Goal: Task Accomplishment & Management: Complete application form

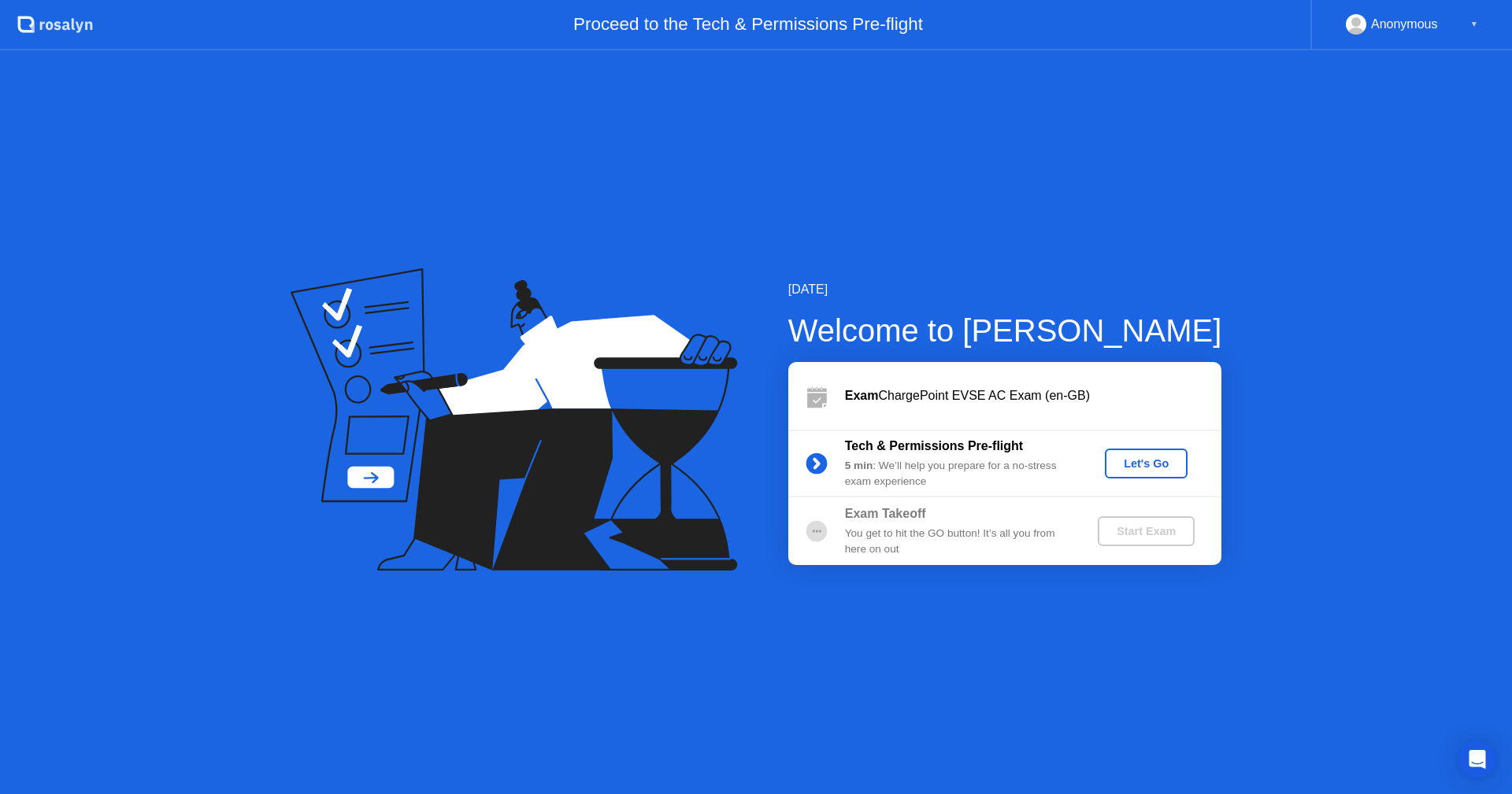
click at [815, 528] on circle at bounding box center [816, 530] width 21 height 21
click at [819, 514] on div "Exam Takeoff You get to hit the GO button! It’s all you from here on out Start …" at bounding box center [1004, 531] width 433 height 68
click at [1155, 457] on div "Let's Go" at bounding box center [1146, 463] width 70 height 13
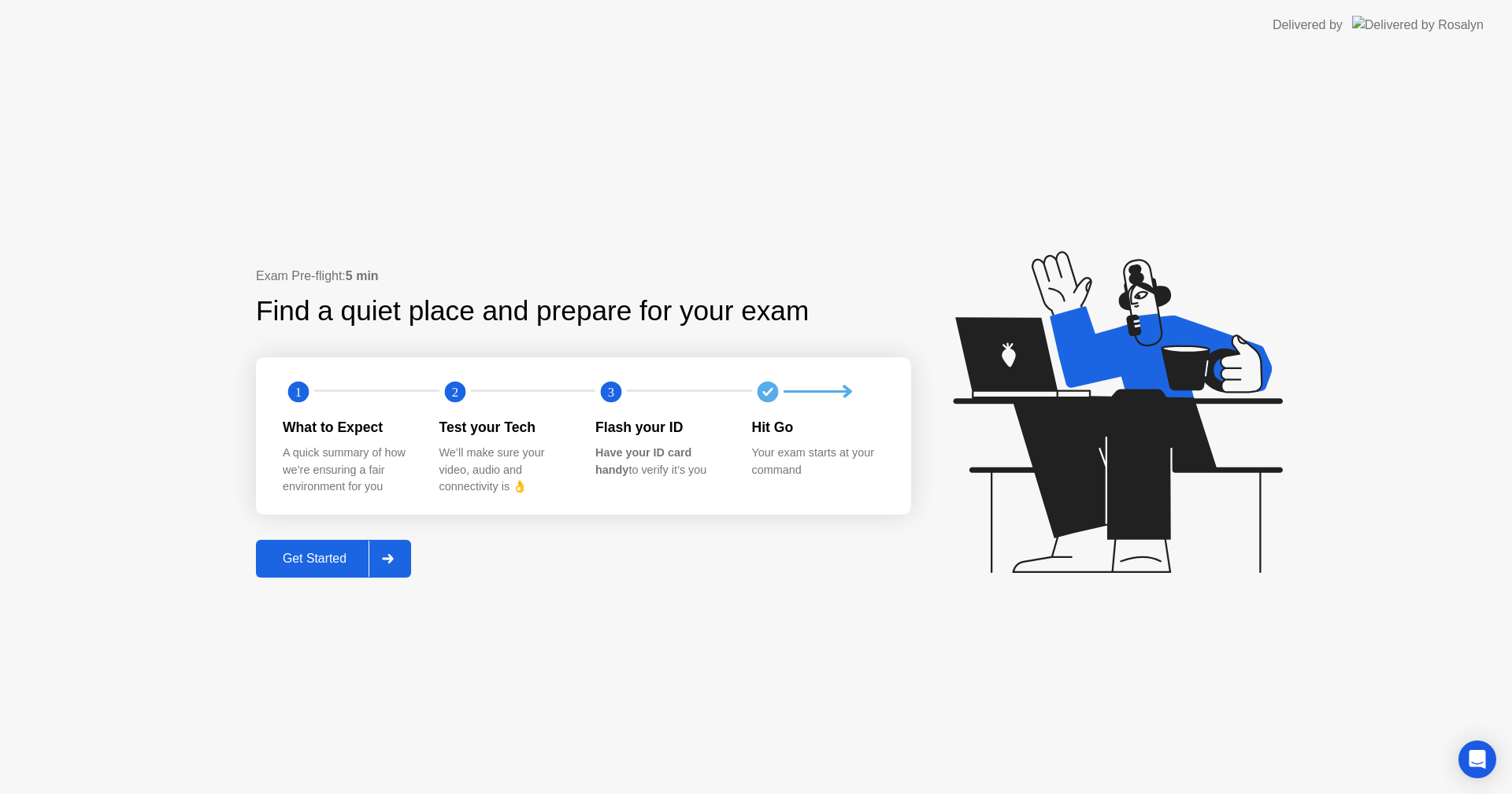
click at [285, 564] on div "Get Started" at bounding box center [314, 559] width 108 height 14
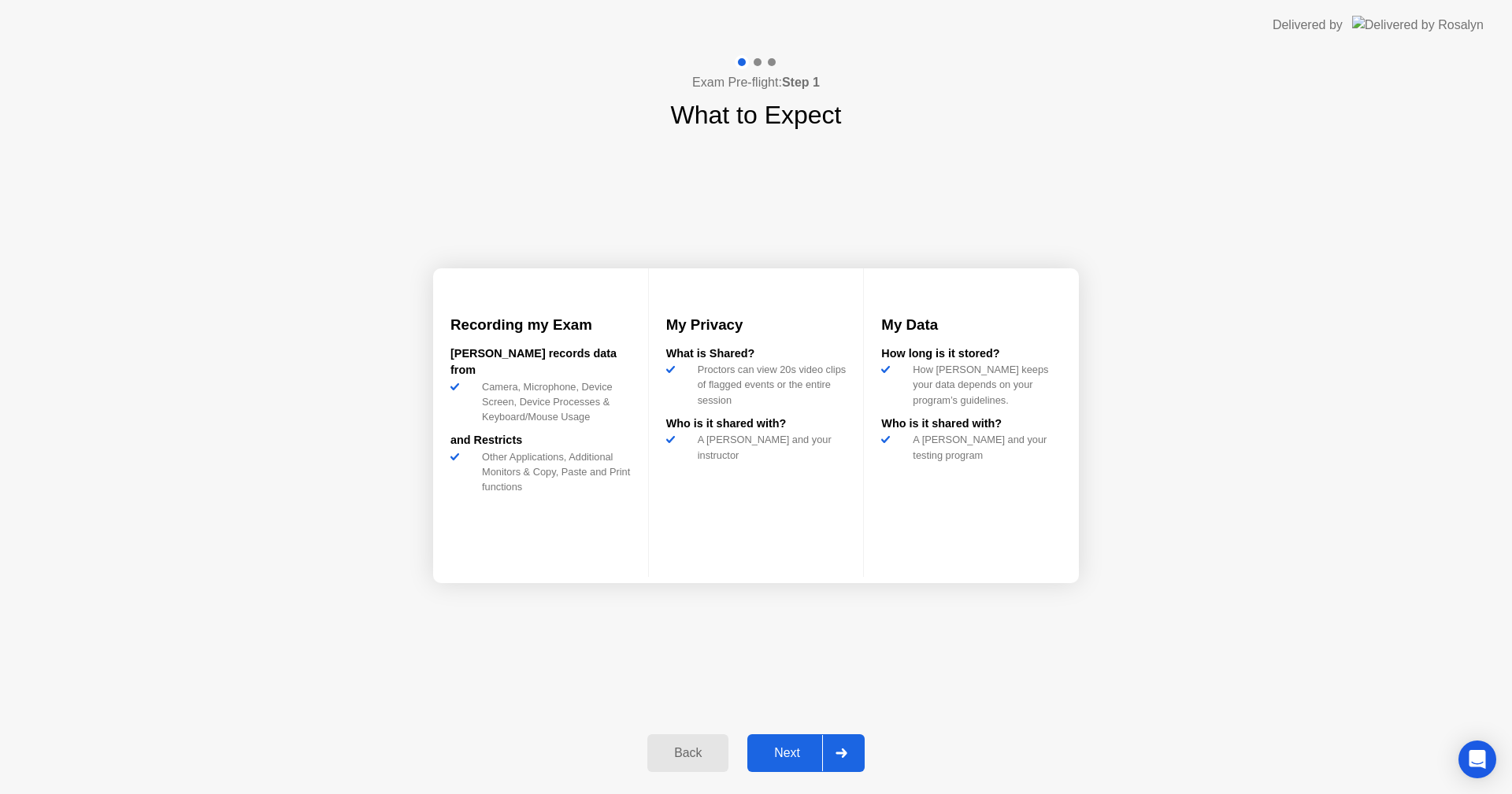
click at [811, 750] on div "Next" at bounding box center [787, 753] width 70 height 14
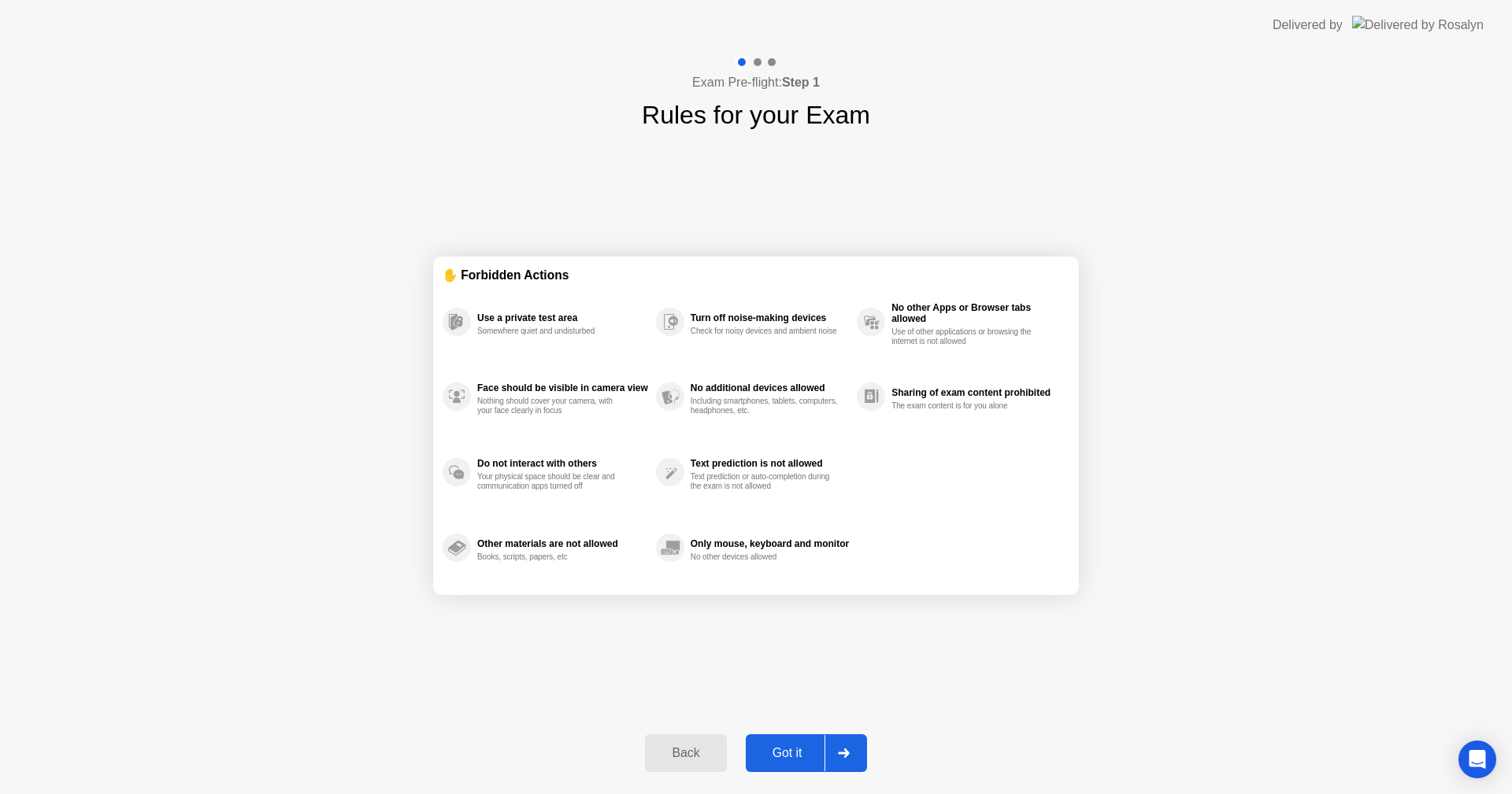
click at [806, 752] on div "Got it" at bounding box center [787, 753] width 74 height 14
select select "**********"
select select "*******"
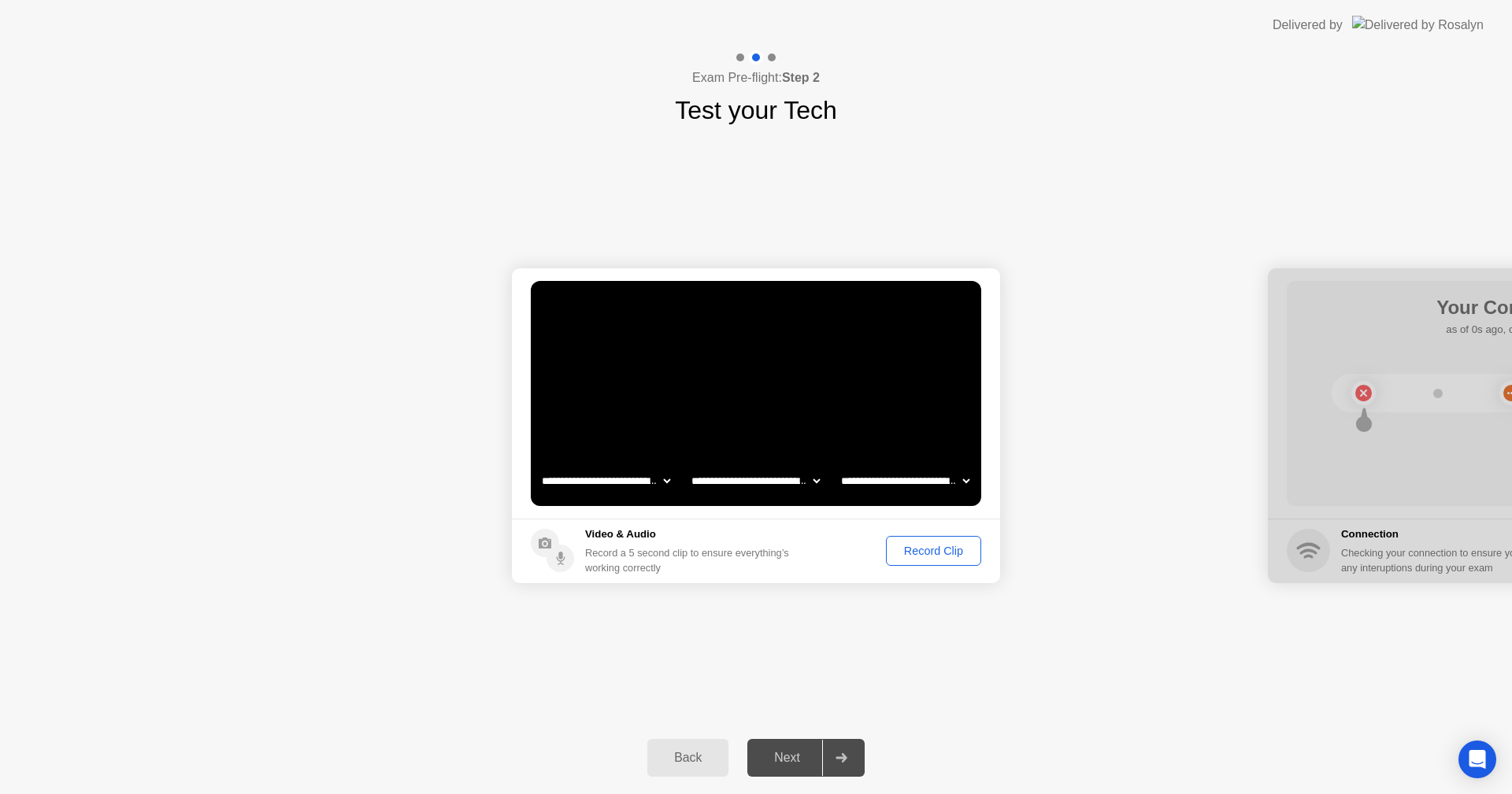
click at [926, 553] on div "Record Clip" at bounding box center [933, 550] width 85 height 13
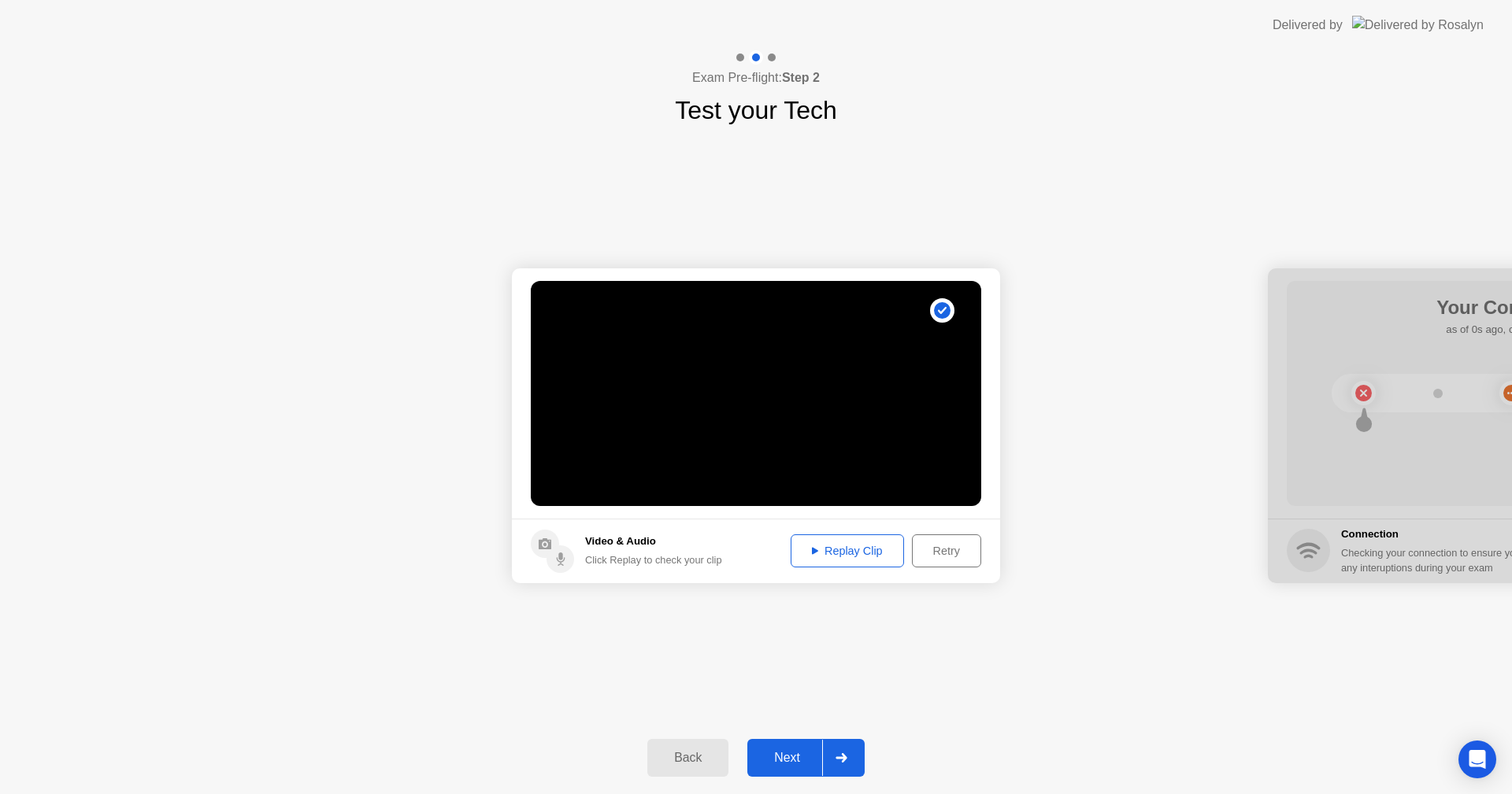
click at [789, 760] on div "Next" at bounding box center [787, 758] width 70 height 14
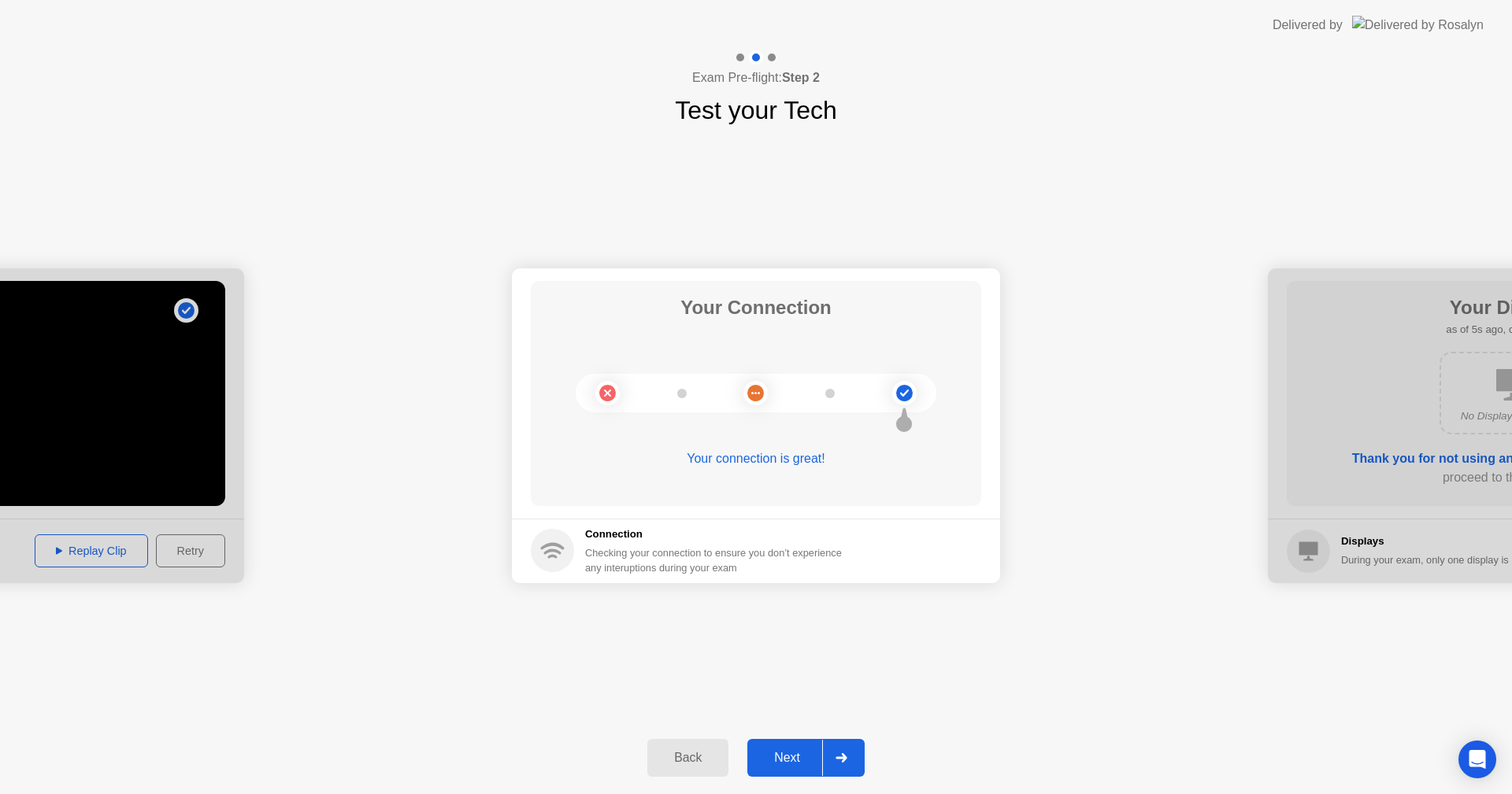
click at [804, 764] on div "Next" at bounding box center [787, 758] width 70 height 14
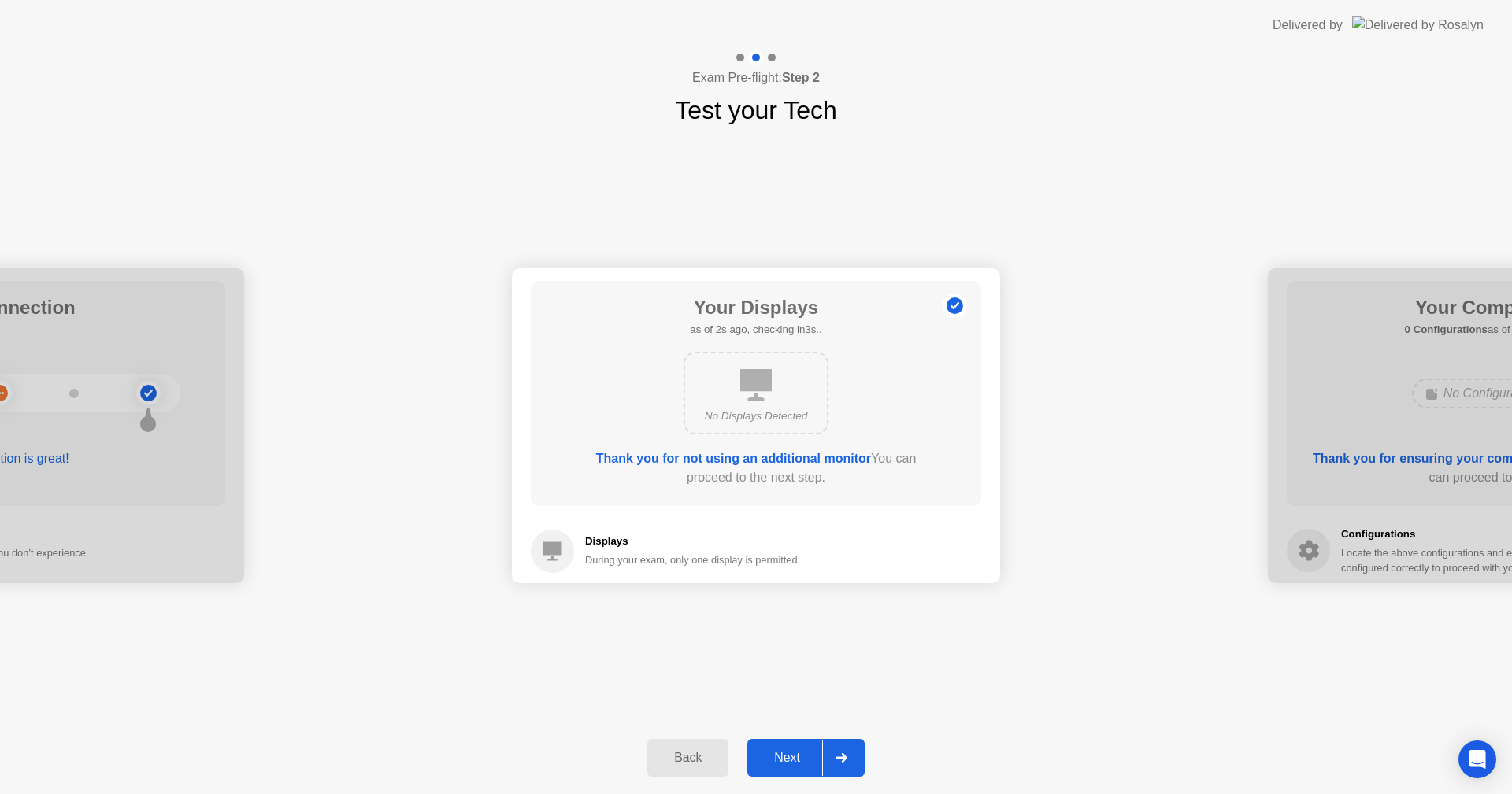
click at [804, 758] on div "Next" at bounding box center [787, 758] width 70 height 14
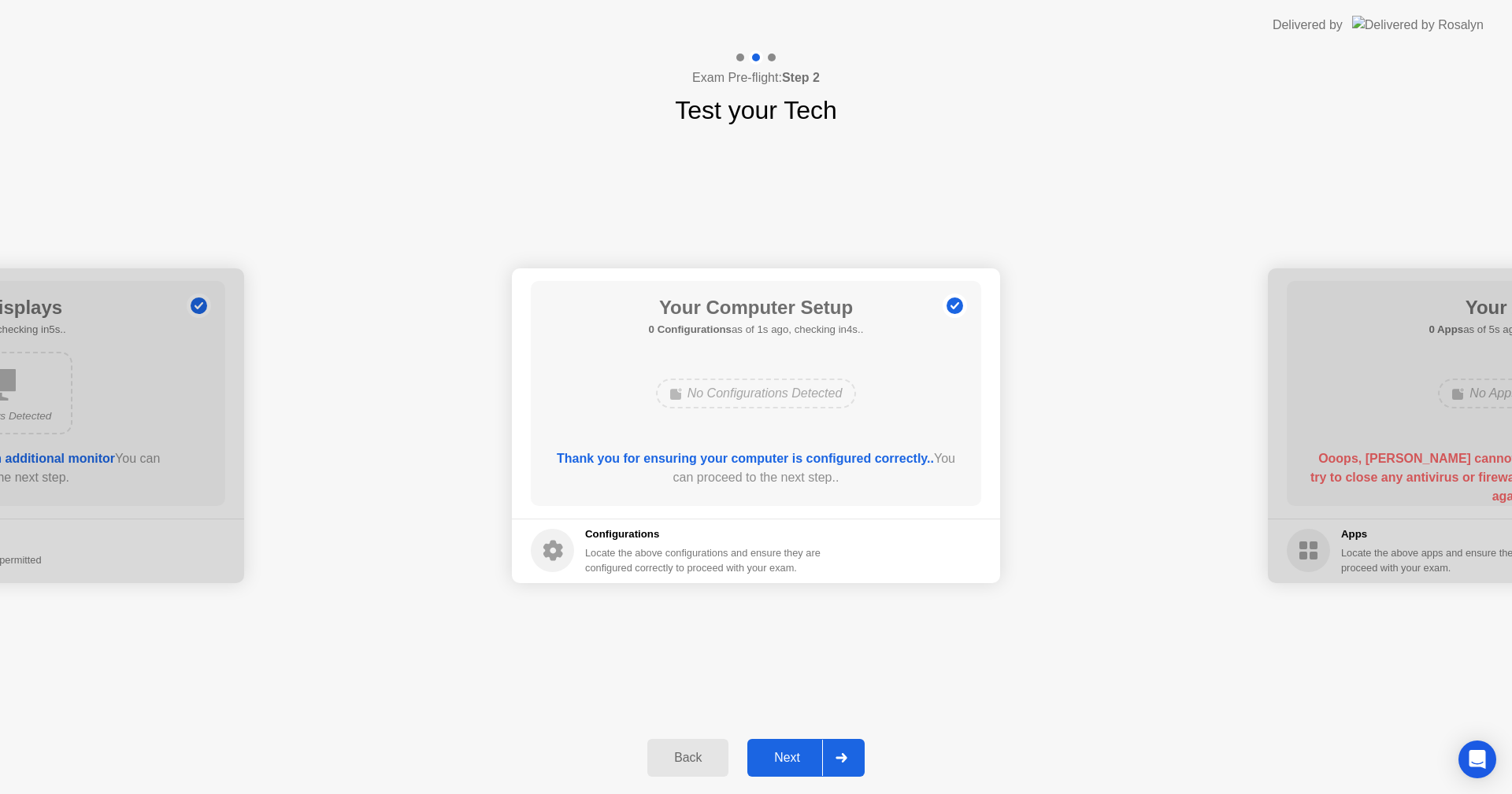
click at [804, 758] on div "Next" at bounding box center [787, 758] width 70 height 14
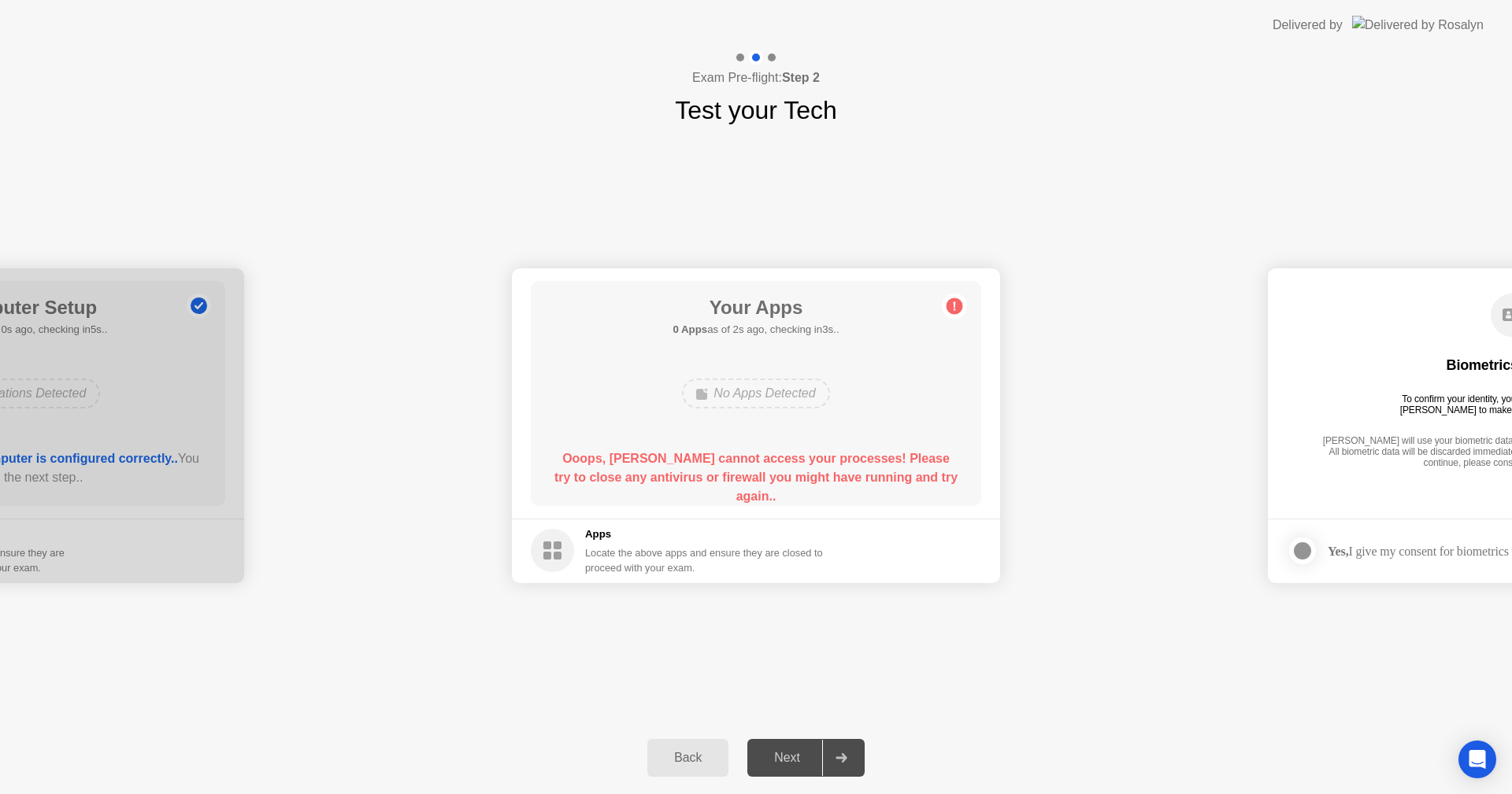
click at [804, 755] on div "Next" at bounding box center [787, 758] width 70 height 14
click at [880, 715] on div "**********" at bounding box center [756, 425] width 1512 height 593
click at [859, 770] on div at bounding box center [840, 758] width 38 height 36
drag, startPoint x: 1305, startPoint y: 532, endPoint x: 819, endPoint y: 471, distance: 489.8
